Goal: Find specific page/section: Find specific page/section

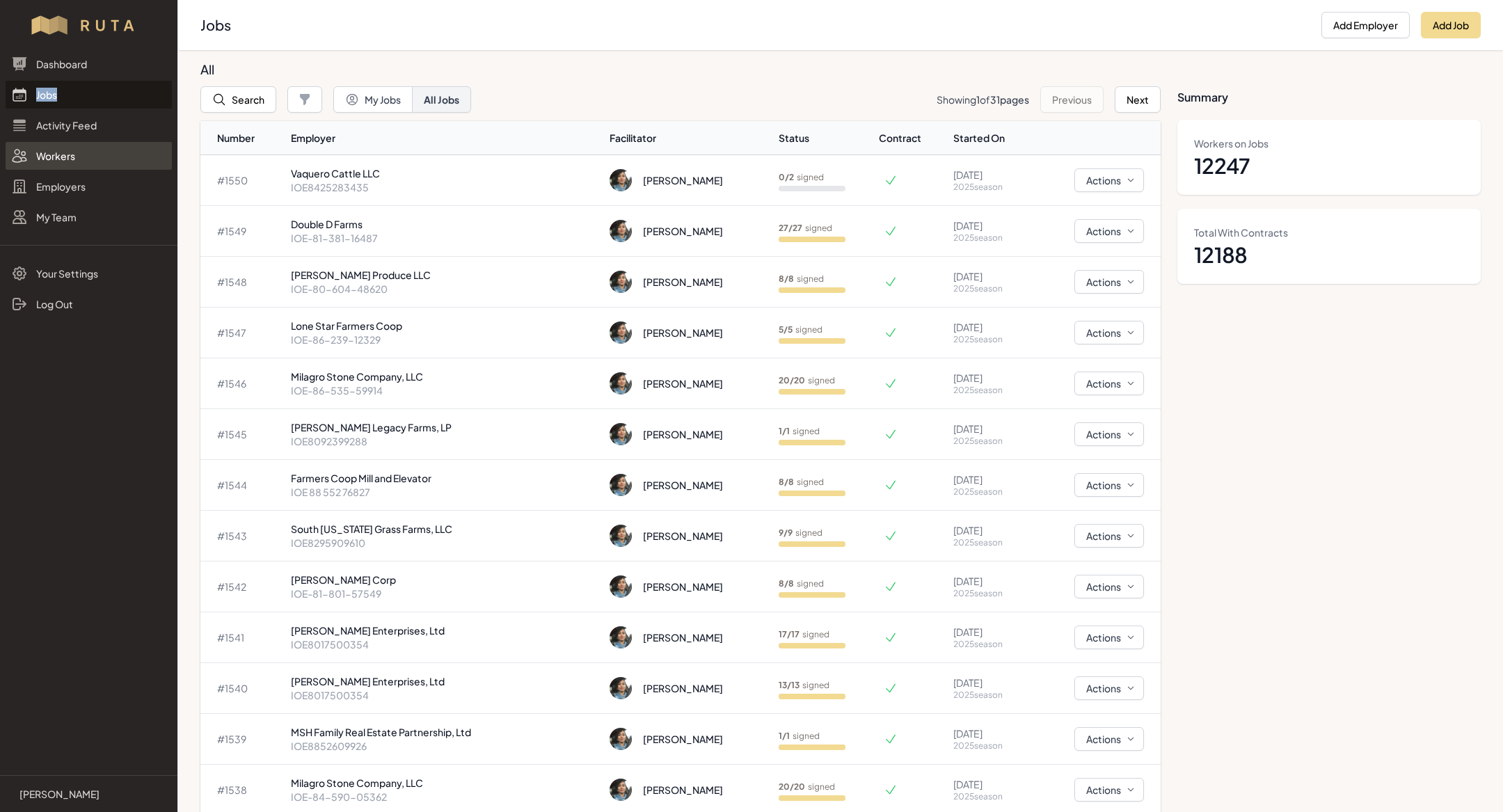
click at [77, 156] on link "Workers" at bounding box center [88, 156] width 166 height 28
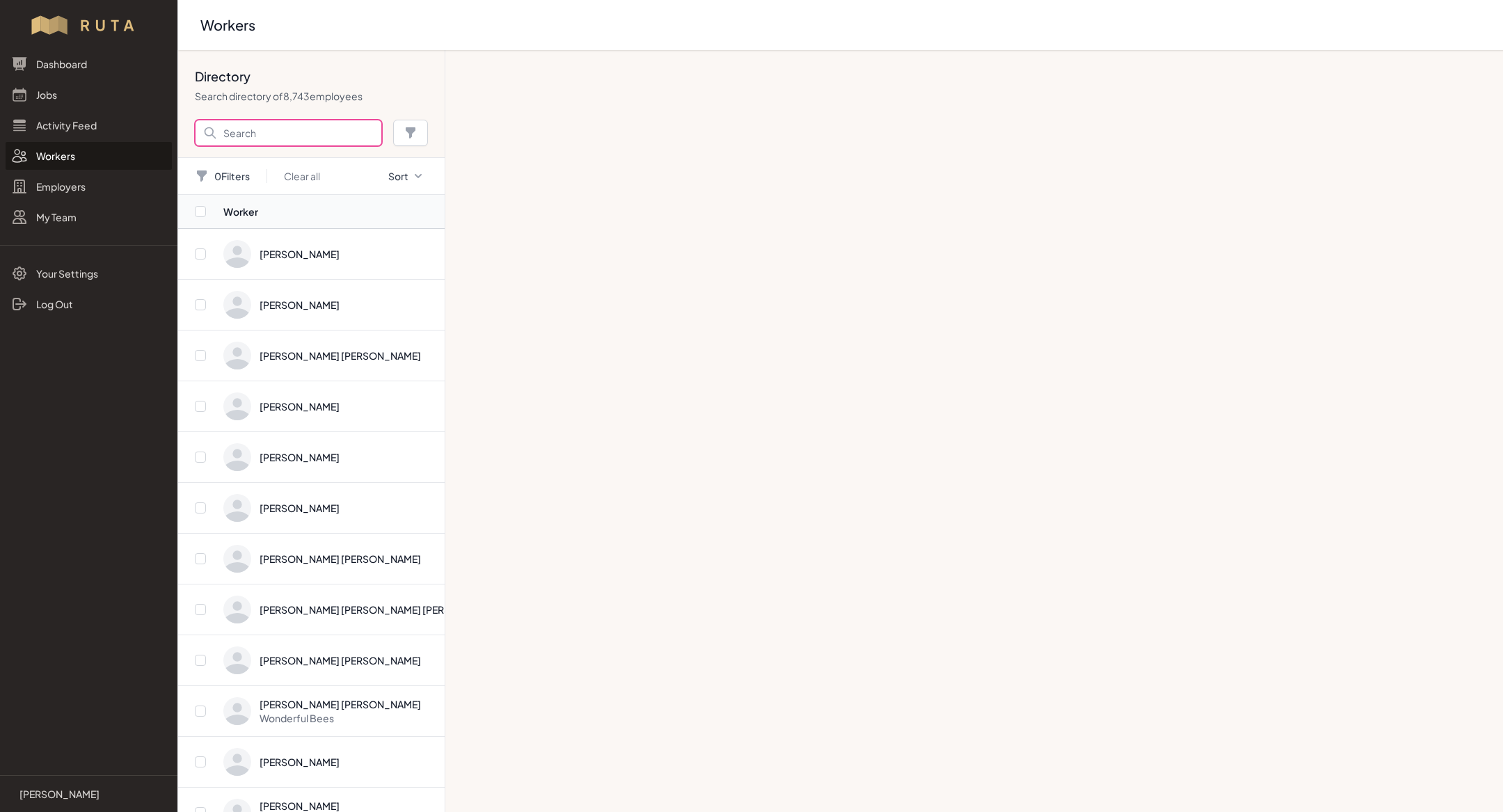
click at [330, 137] on input "Search" at bounding box center [288, 133] width 187 height 26
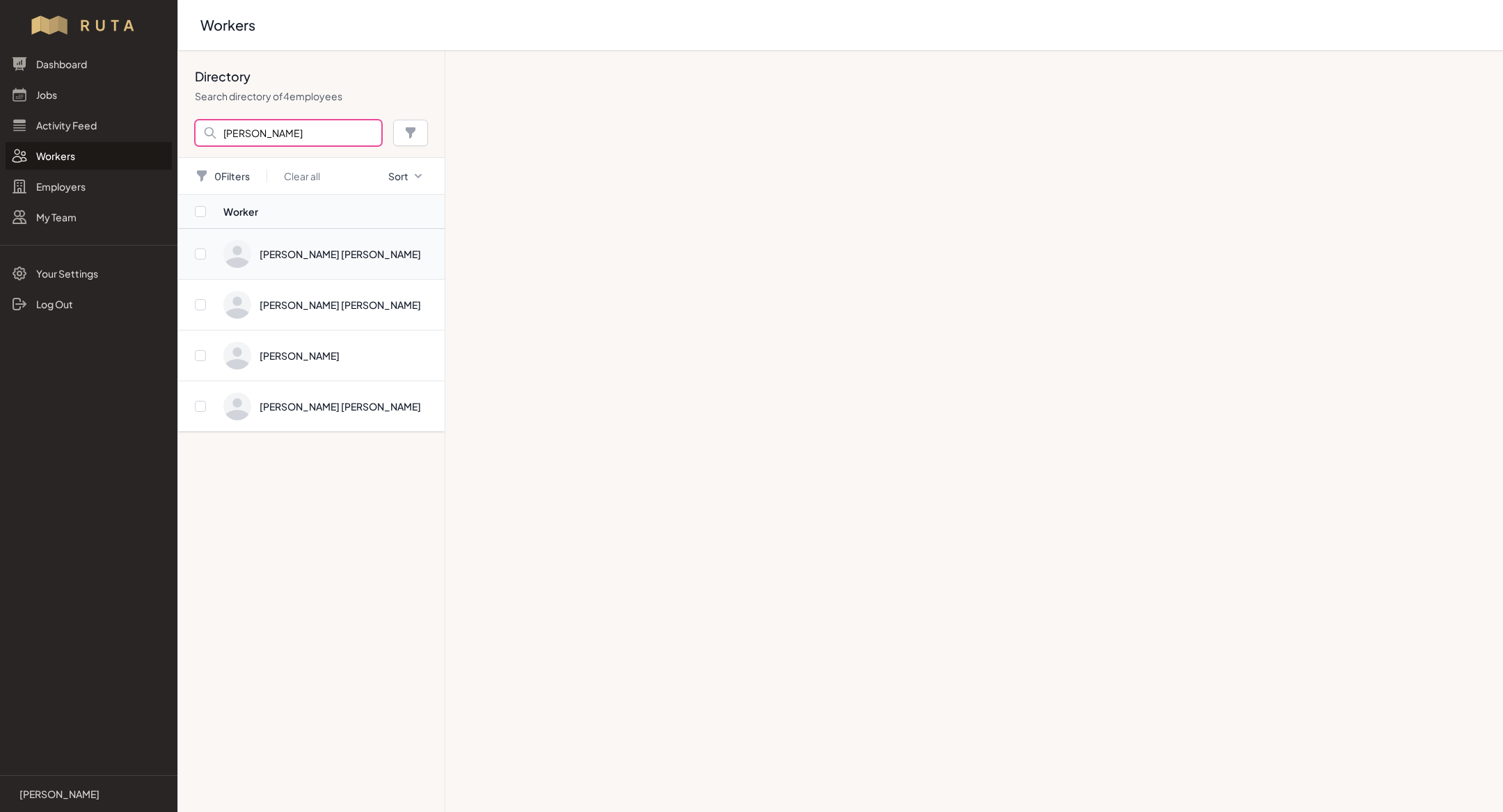
type input "[PERSON_NAME]"
click at [325, 255] on span "Directory" at bounding box center [330, 254] width 213 height 28
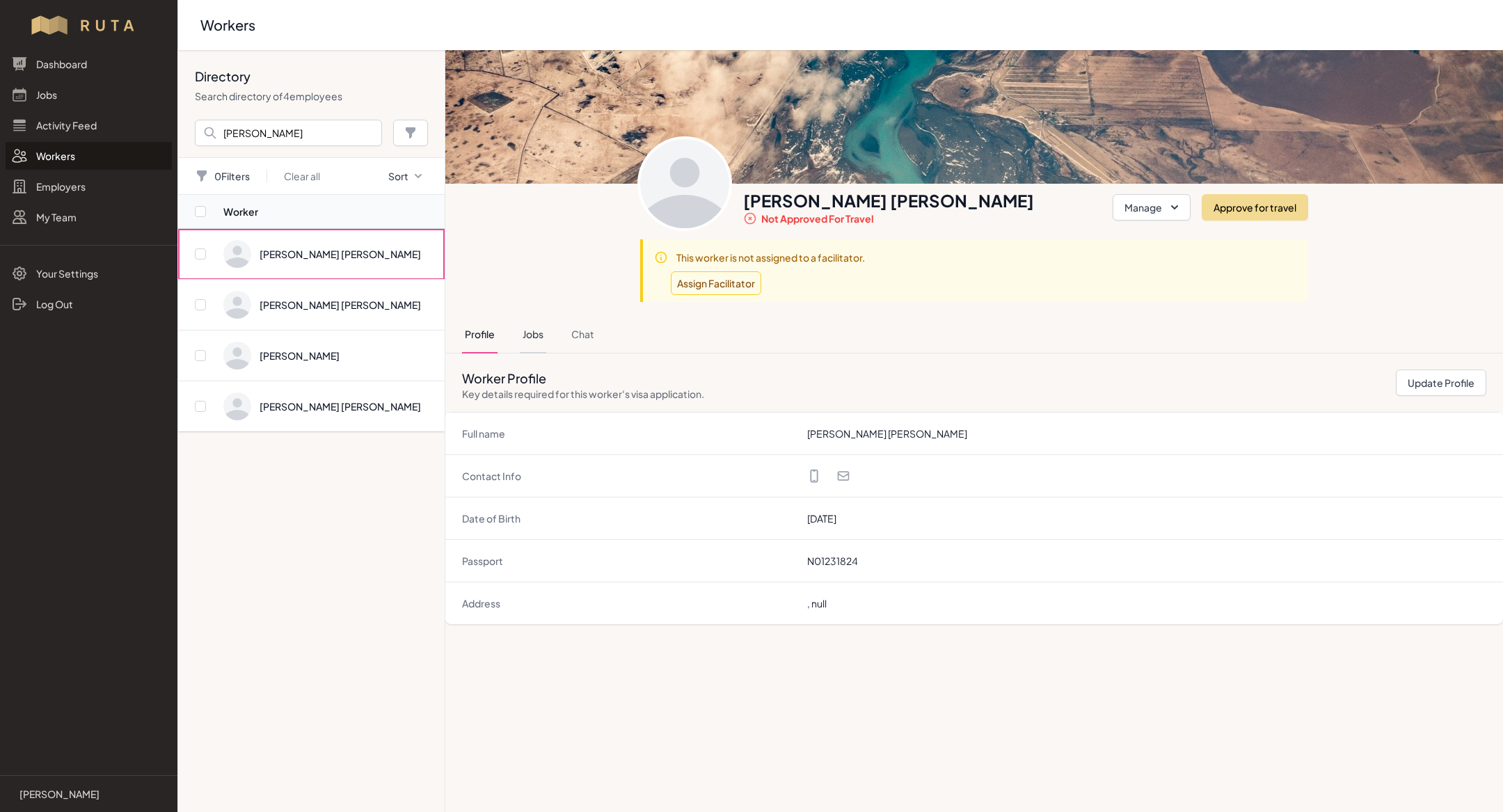
click at [521, 339] on button "Jobs" at bounding box center [533, 334] width 26 height 38
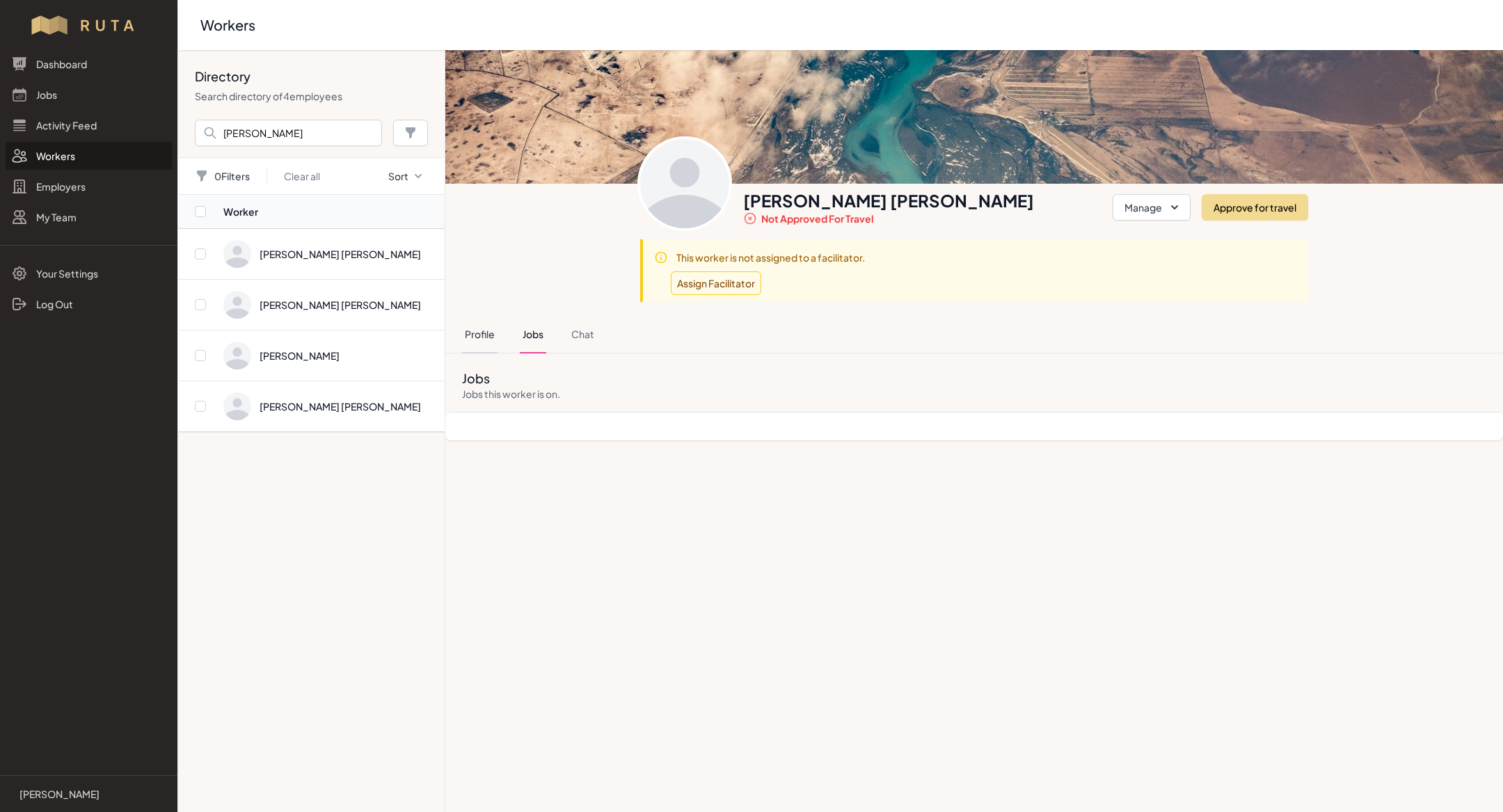
click at [491, 335] on button "Profile" at bounding box center [479, 334] width 36 height 38
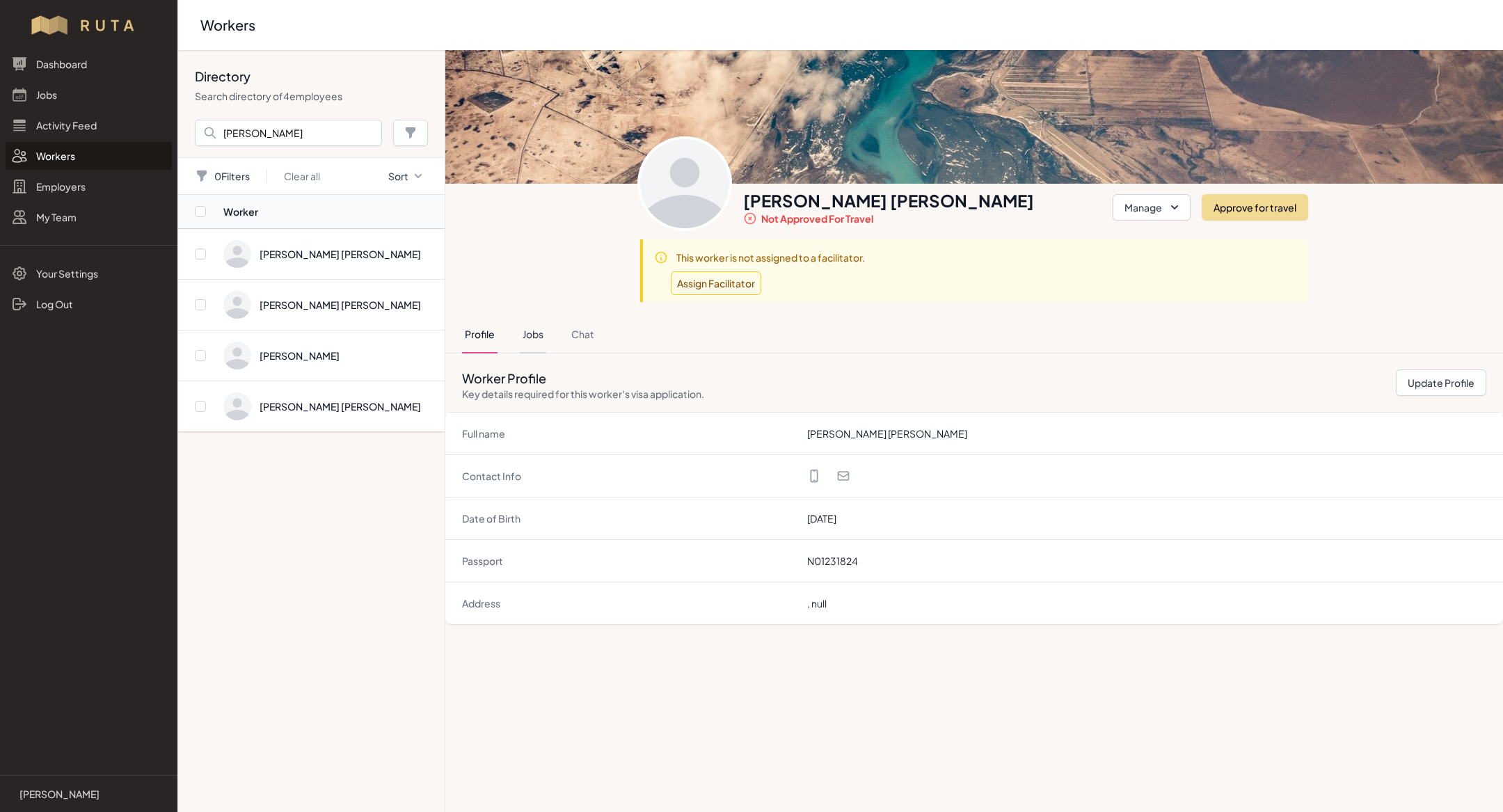
click at [538, 335] on button "Jobs" at bounding box center [533, 334] width 26 height 38
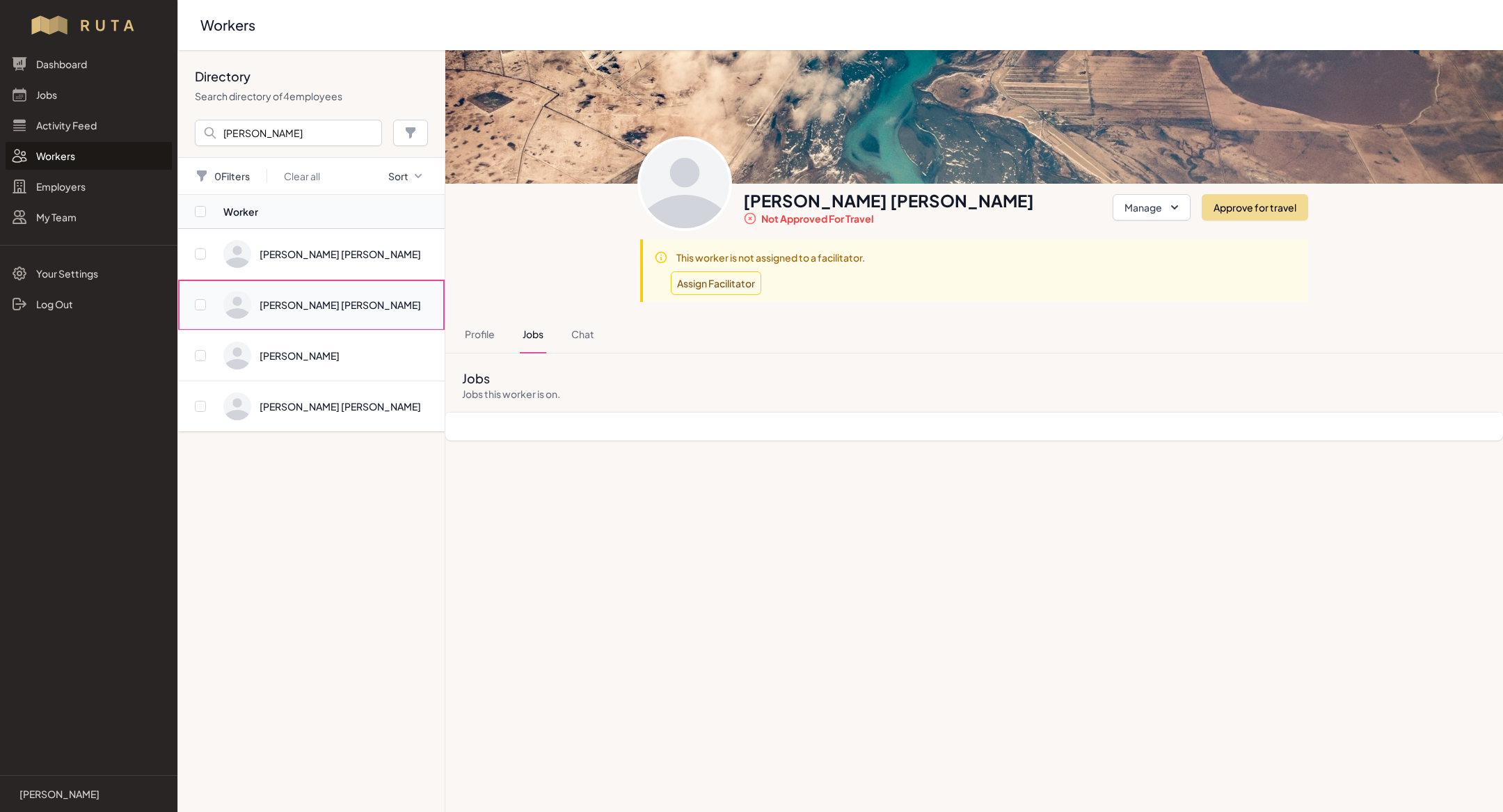
click at [365, 296] on span "Directory" at bounding box center [330, 305] width 213 height 28
click at [536, 323] on button "Jobs" at bounding box center [533, 334] width 26 height 38
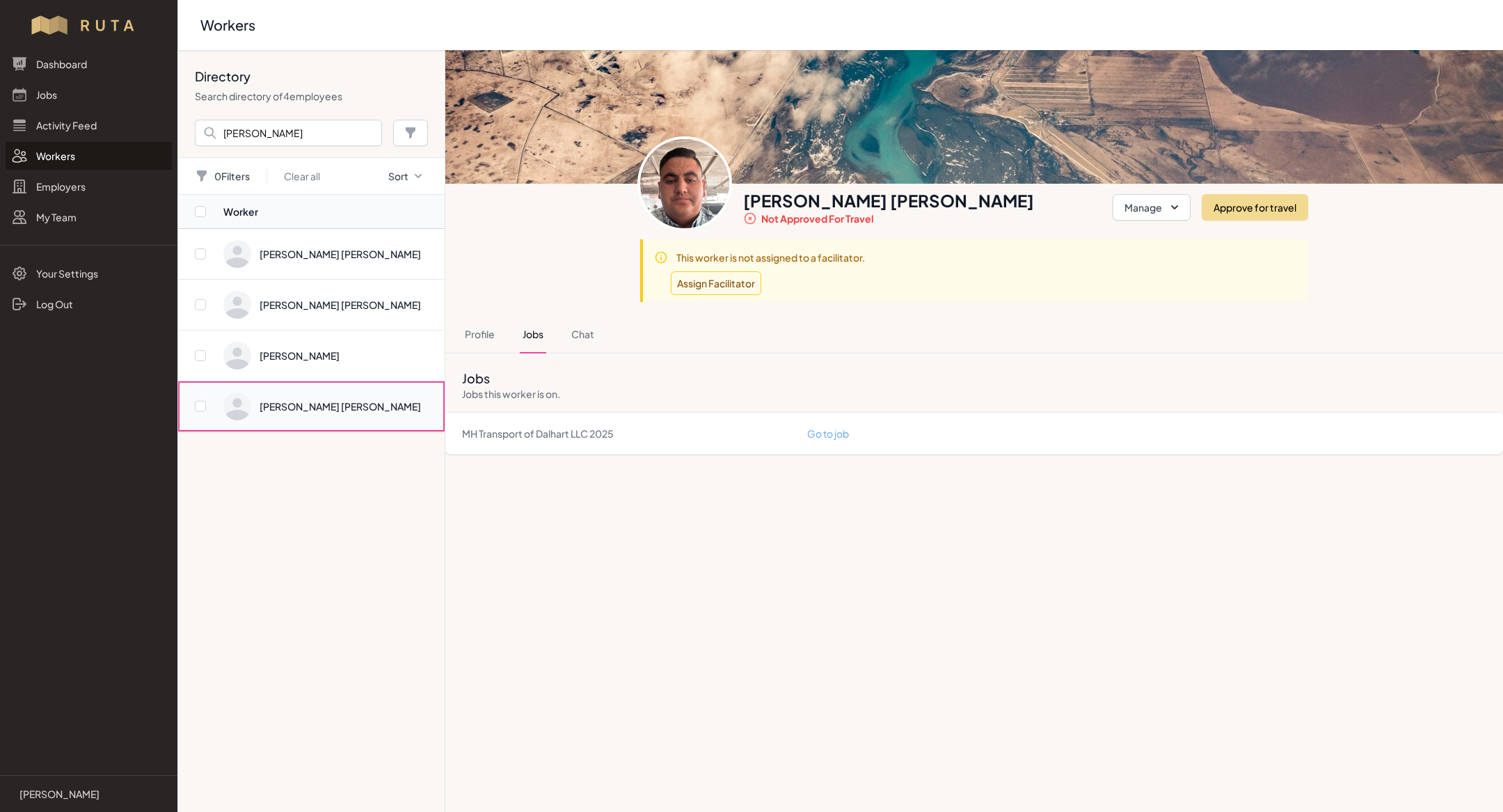
click at [347, 401] on span "Directory" at bounding box center [330, 406] width 213 height 28
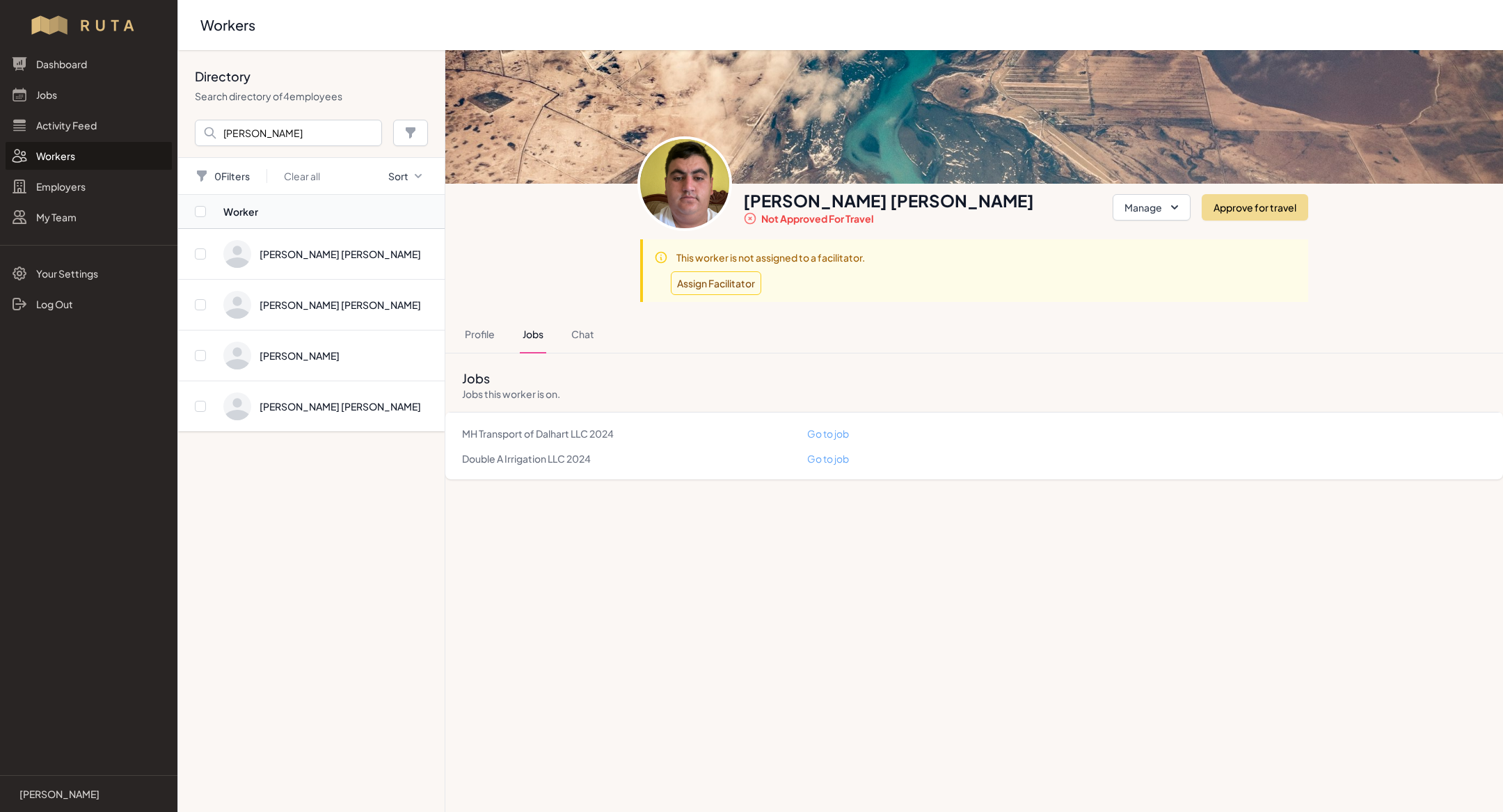
click at [856, 198] on h1 "[PERSON_NAME] [PERSON_NAME]" at bounding box center [919, 200] width 353 height 22
copy h1 "[PERSON_NAME] [PERSON_NAME]"
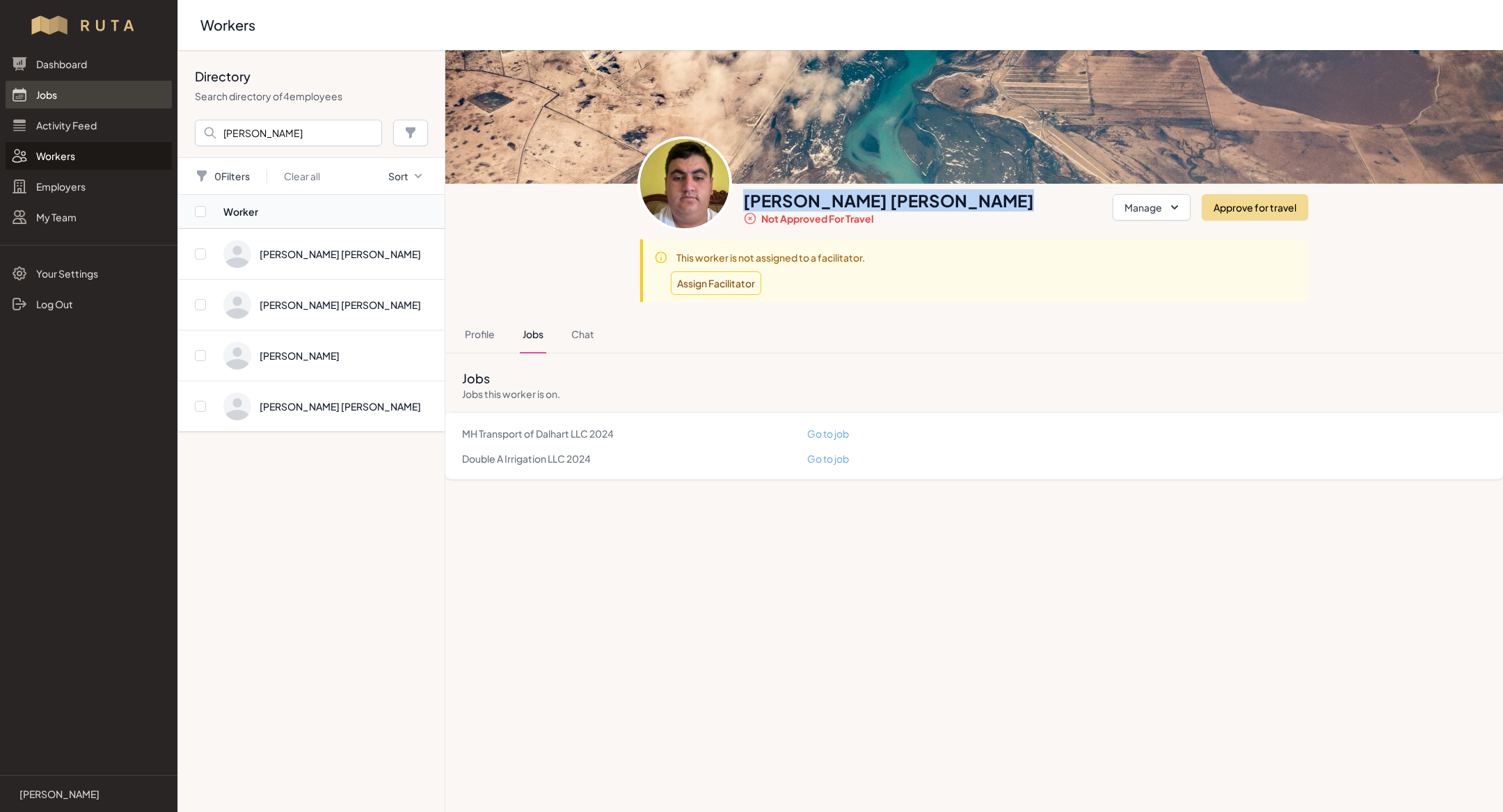
click at [88, 94] on link "Jobs" at bounding box center [88, 95] width 166 height 28
